Goal: Check status: Check status

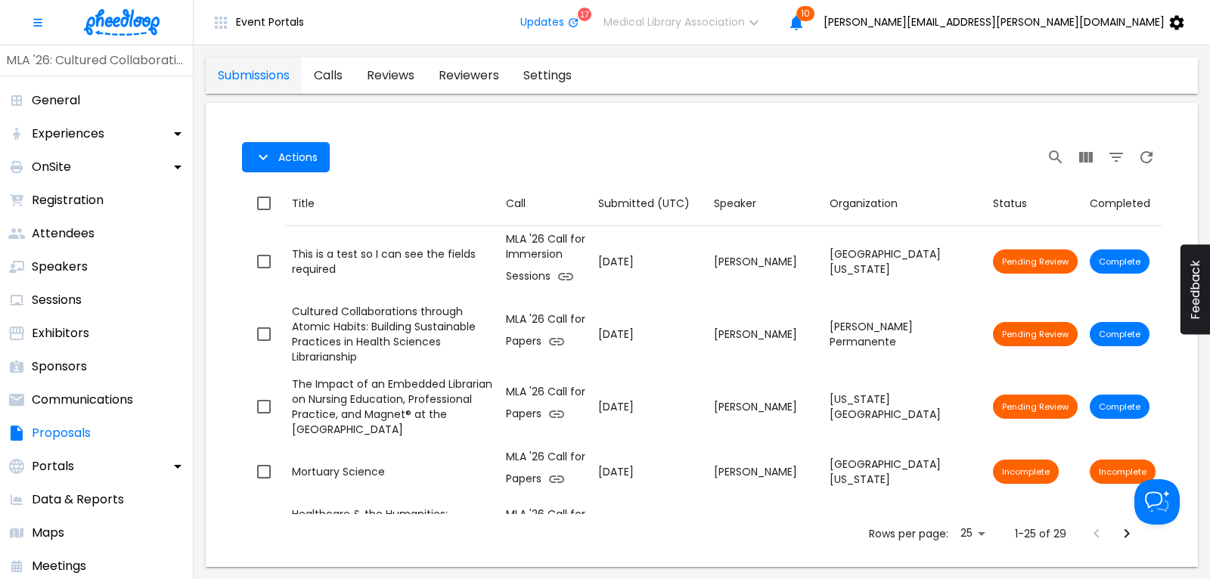
click at [122, 26] on img at bounding box center [122, 22] width 76 height 26
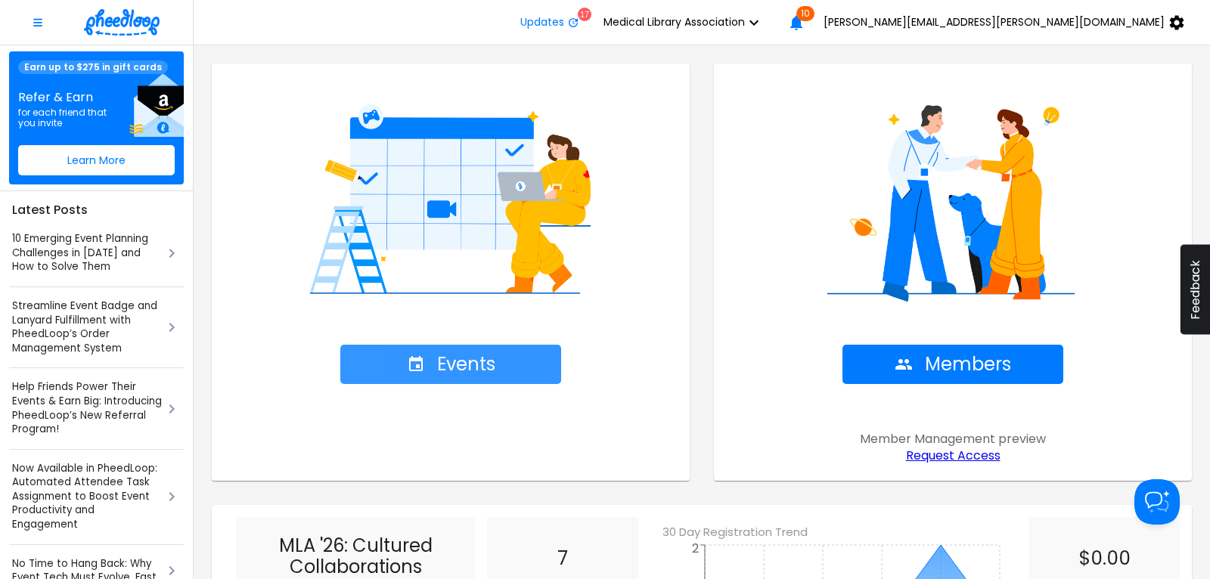
click at [472, 370] on span "Events" at bounding box center [451, 364] width 88 height 21
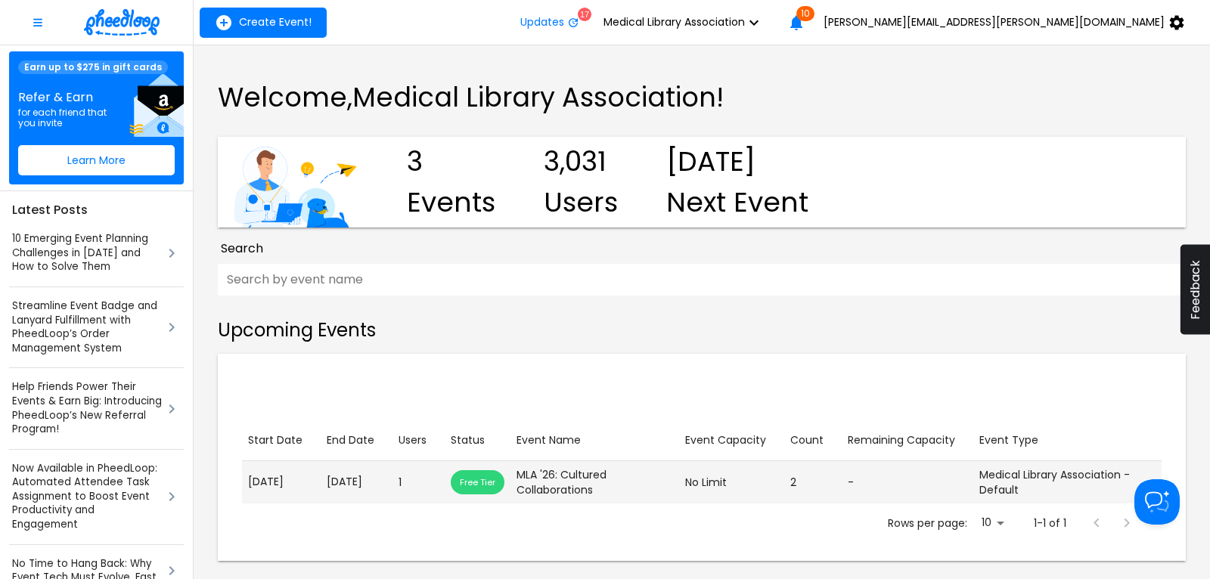
click at [348, 486] on p "[DATE]" at bounding box center [357, 482] width 60 height 16
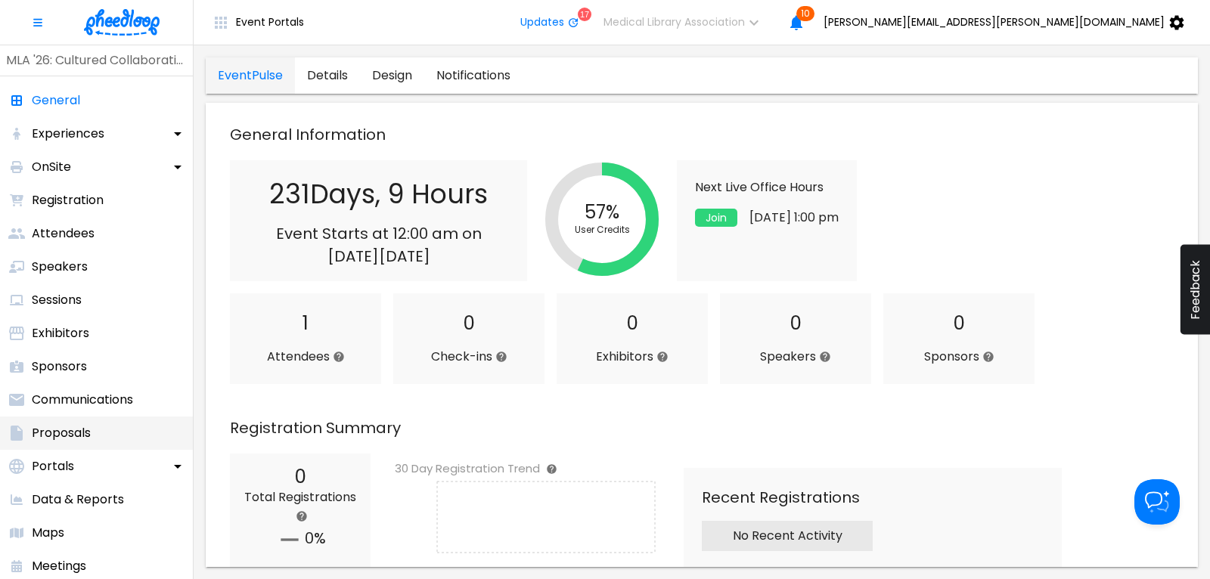
click at [84, 426] on p "Proposals" at bounding box center [61, 433] width 59 height 18
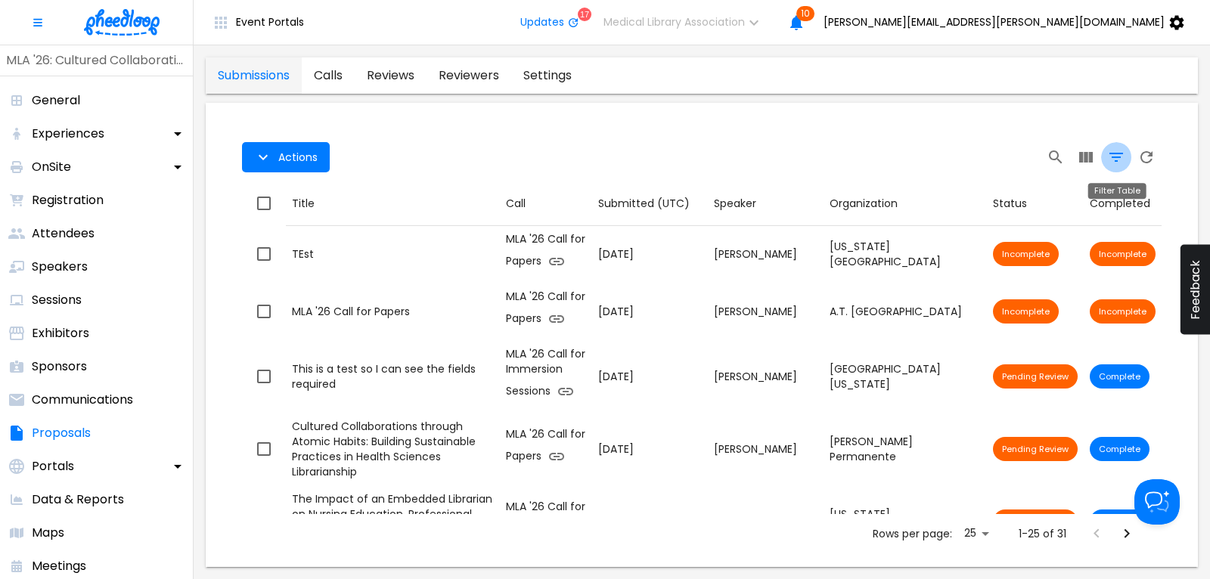
click at [1117, 154] on icon "Filter Table" at bounding box center [1116, 157] width 18 height 18
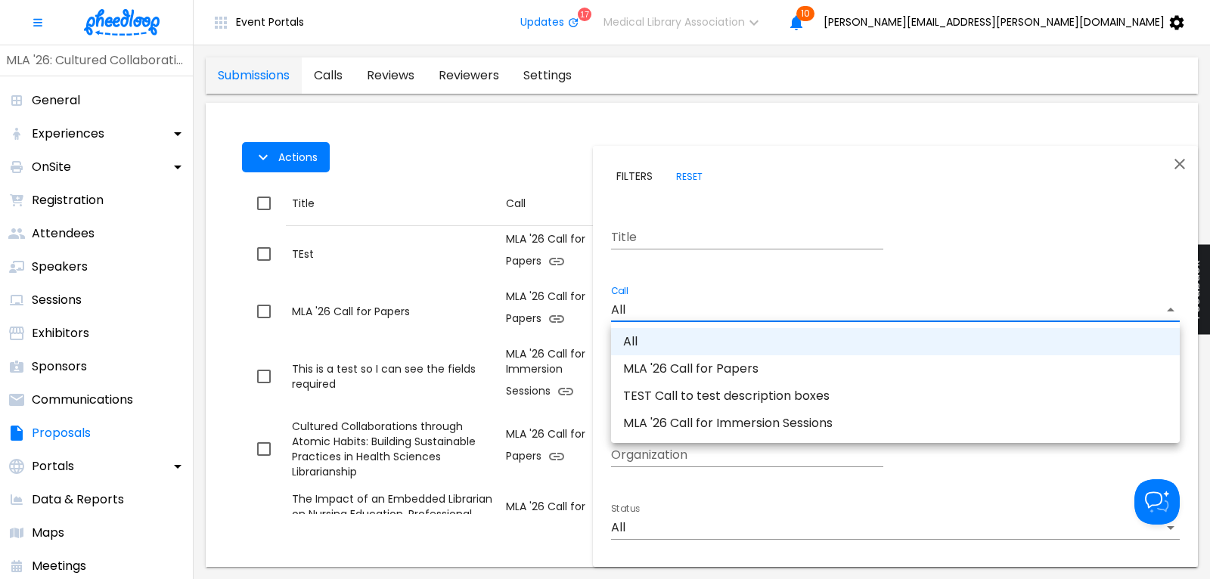
click at [708, 308] on body "Event Portals Updates 17 Medical Library Association 10 [PERSON_NAME][EMAIL_ADD…" at bounding box center [605, 289] width 1210 height 579
click at [713, 369] on li "MLA '26 Call for Papers" at bounding box center [895, 368] width 568 height 27
type input "CAL6J58XLN5OUAT"
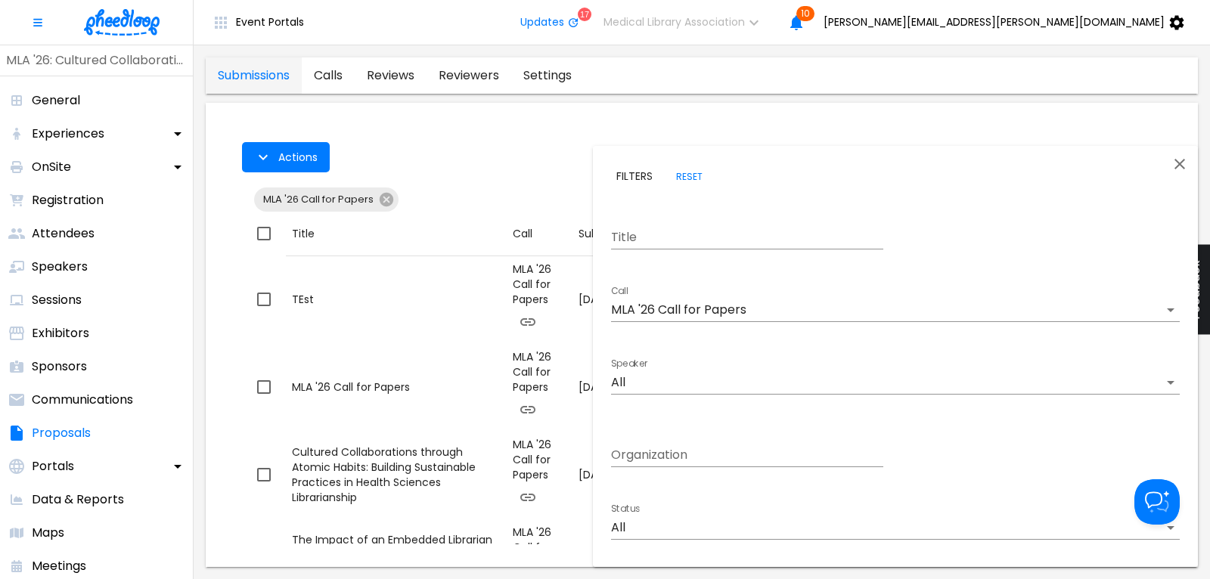
click at [486, 144] on div at bounding box center [605, 289] width 1210 height 579
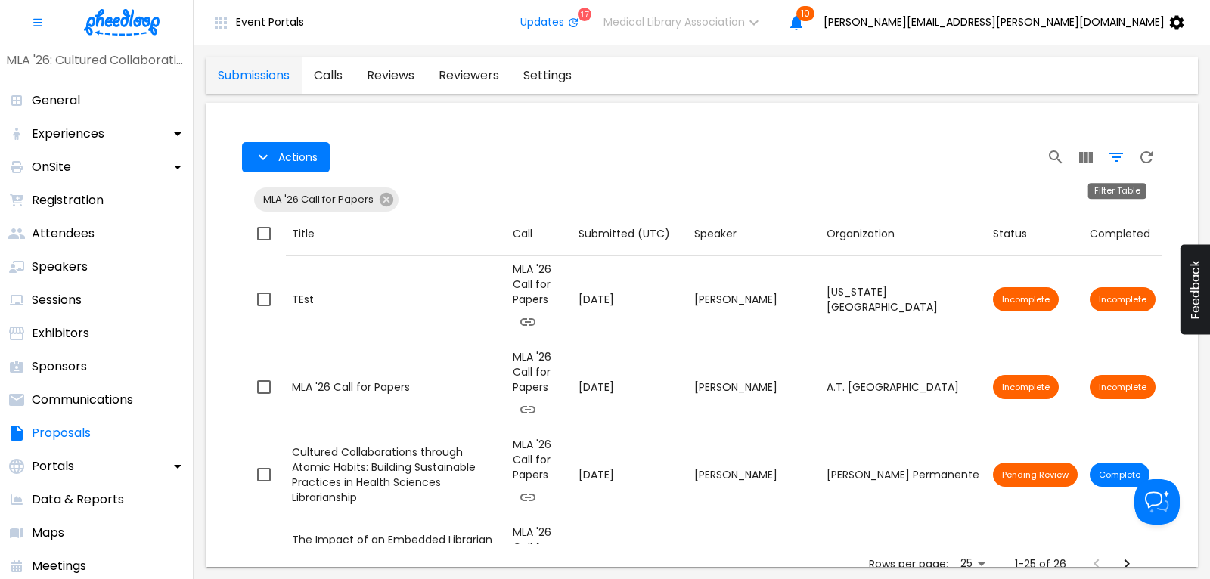
click at [1117, 156] on icon "Filter Table" at bounding box center [1116, 157] width 18 height 18
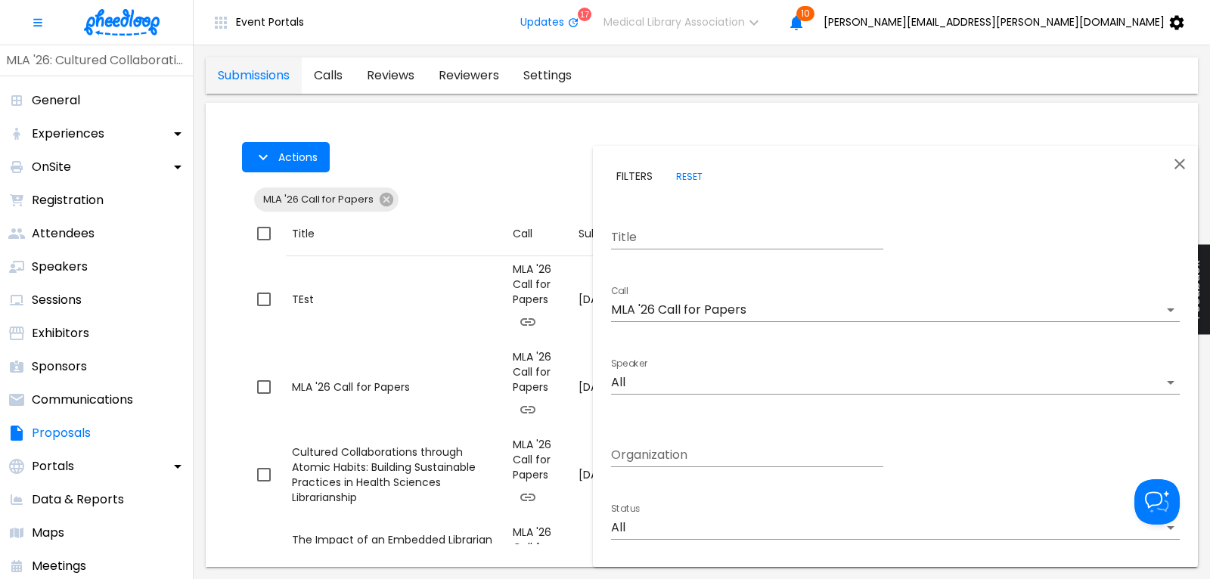
click at [651, 525] on body "Event Portals Updates 17 Medical Library Association 10 [PERSON_NAME][EMAIL_ADD…" at bounding box center [605, 289] width 1210 height 579
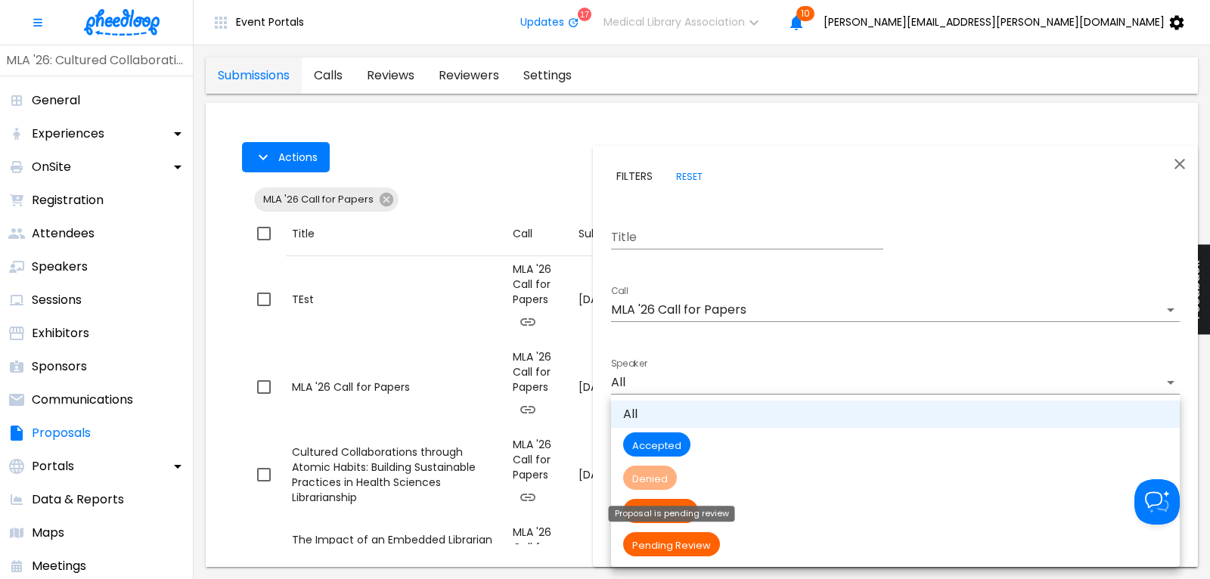
click at [670, 545] on span "Pending Review" at bounding box center [671, 545] width 97 height 13
type input "Pending Review"
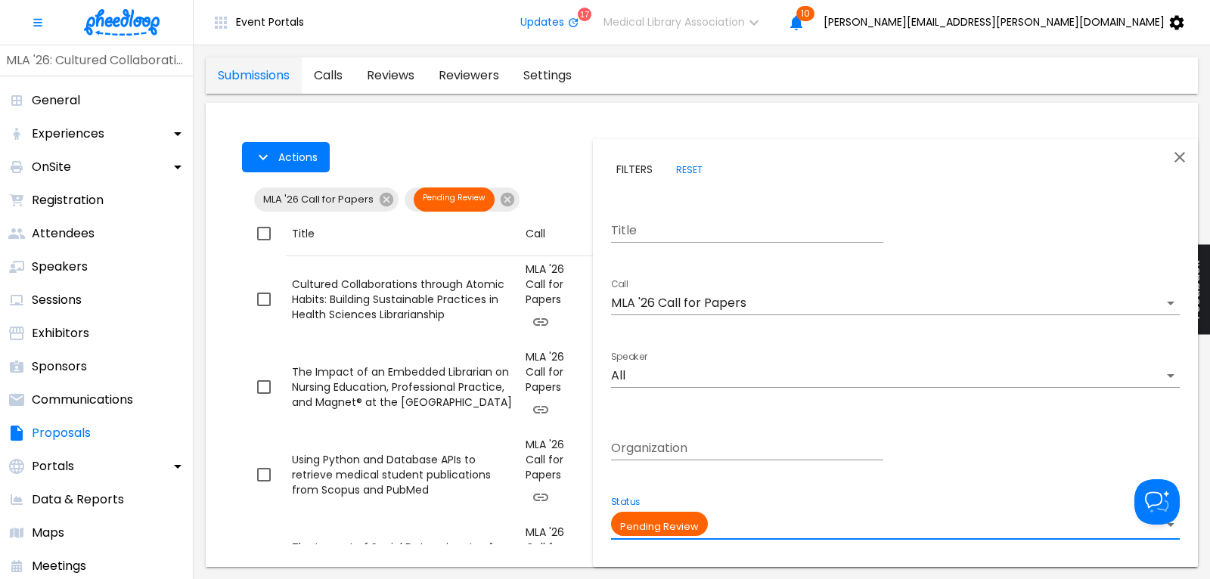
click at [554, 141] on div at bounding box center [605, 289] width 1210 height 579
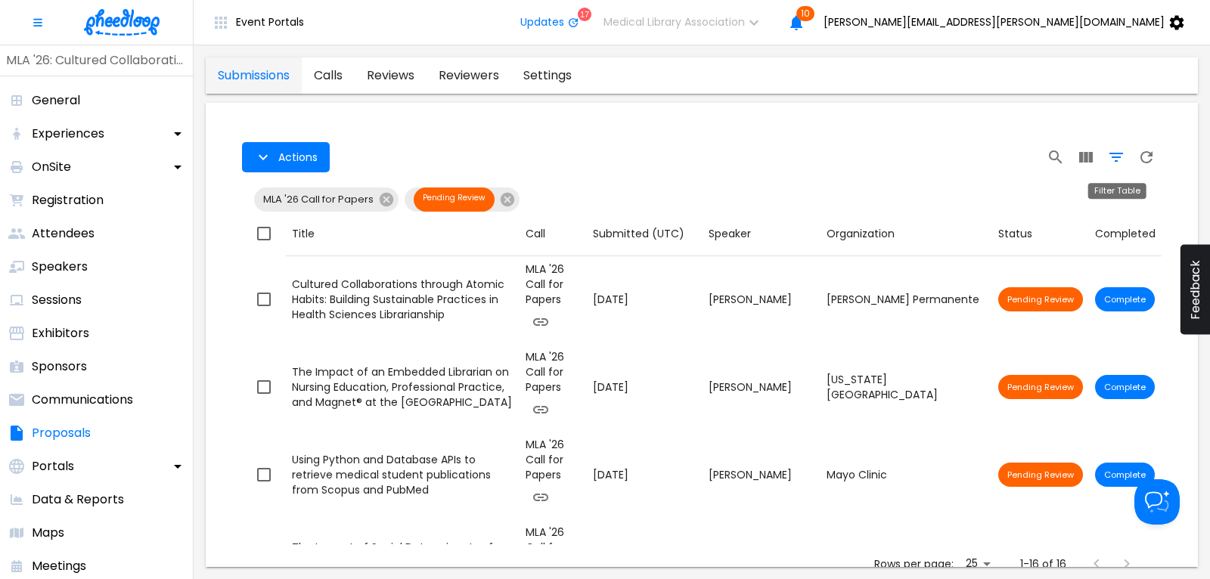
click at [1113, 160] on icon "Filter Table" at bounding box center [1116, 157] width 18 height 18
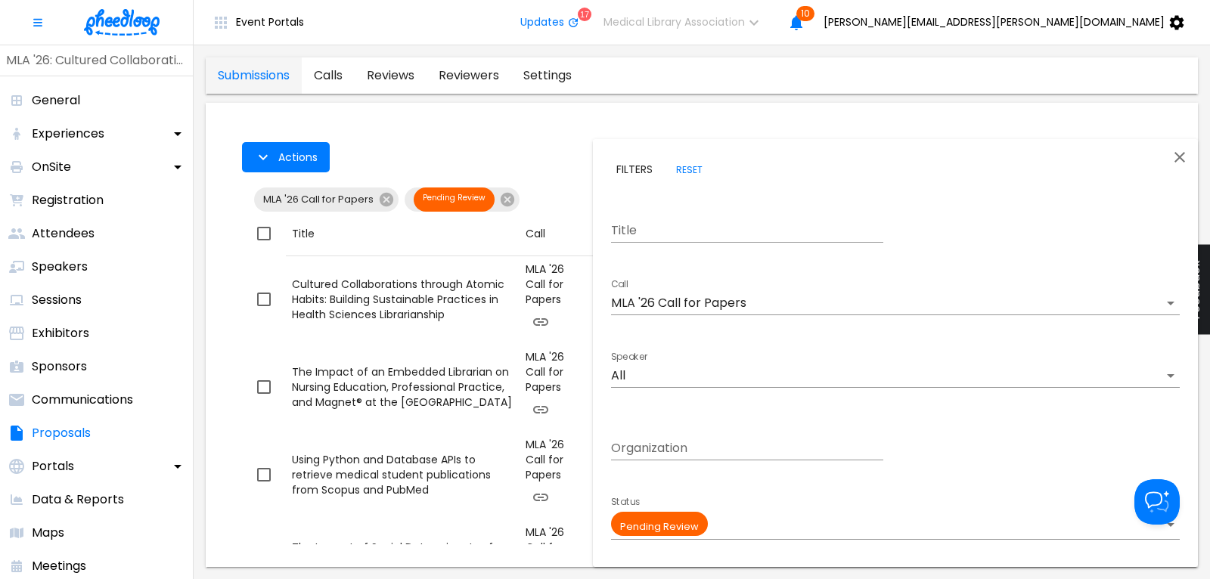
click at [747, 308] on body "Event Portals Updates 17 Medical Library Association 10 [PERSON_NAME][EMAIL_ADD…" at bounding box center [605, 289] width 1210 height 579
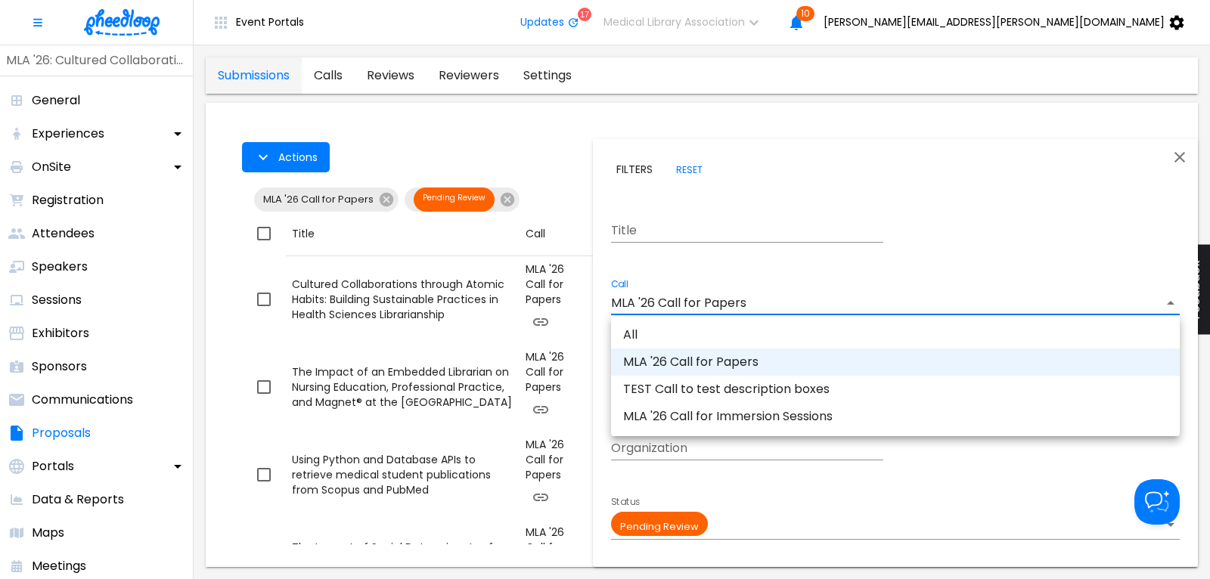
click at [742, 419] on li "MLA '26 Call for Immersion Sessions" at bounding box center [895, 416] width 568 height 27
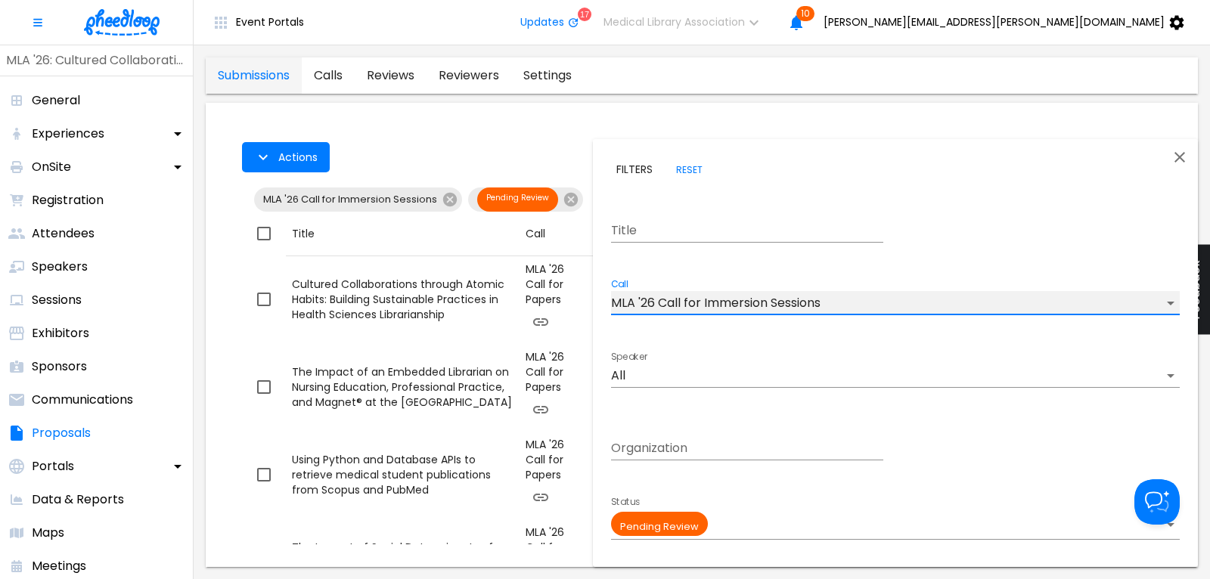
type input "CALKIRA09Z18DK8"
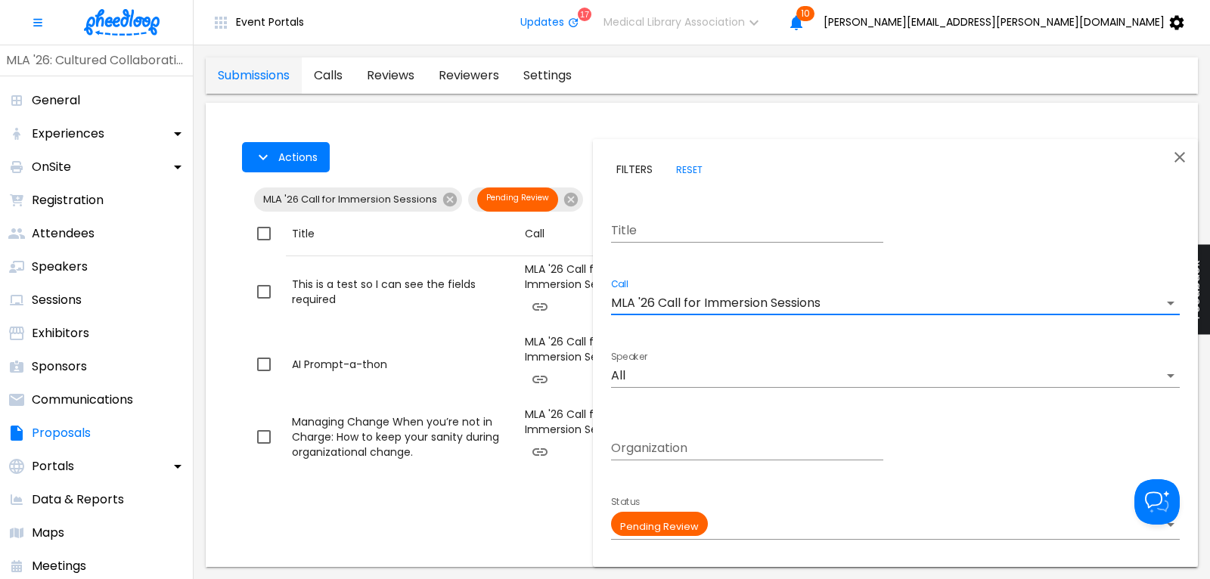
click at [555, 142] on div at bounding box center [605, 289] width 1210 height 579
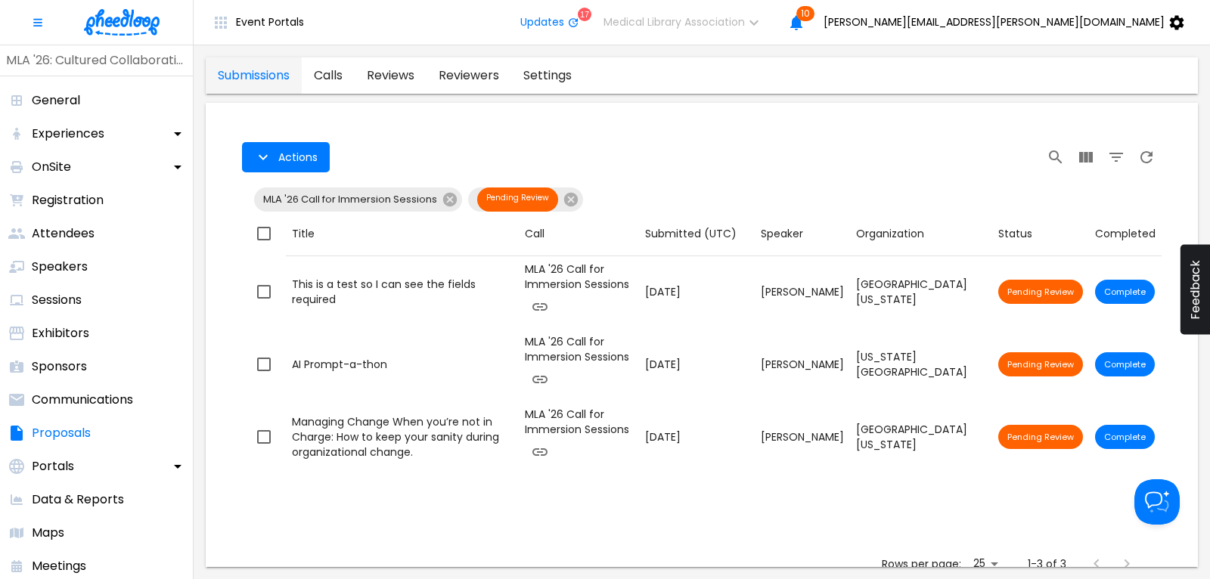
click at [127, 18] on img at bounding box center [122, 22] width 76 height 26
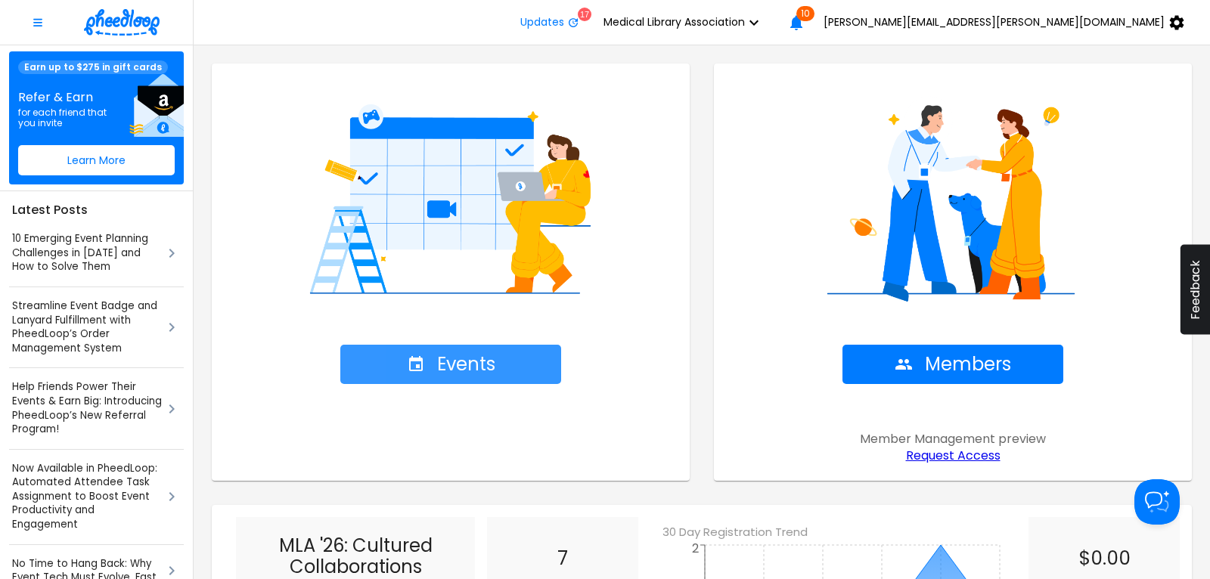
click at [458, 359] on span "Events" at bounding box center [451, 364] width 88 height 21
